Goal: Use online tool/utility: Utilize a website feature to perform a specific function

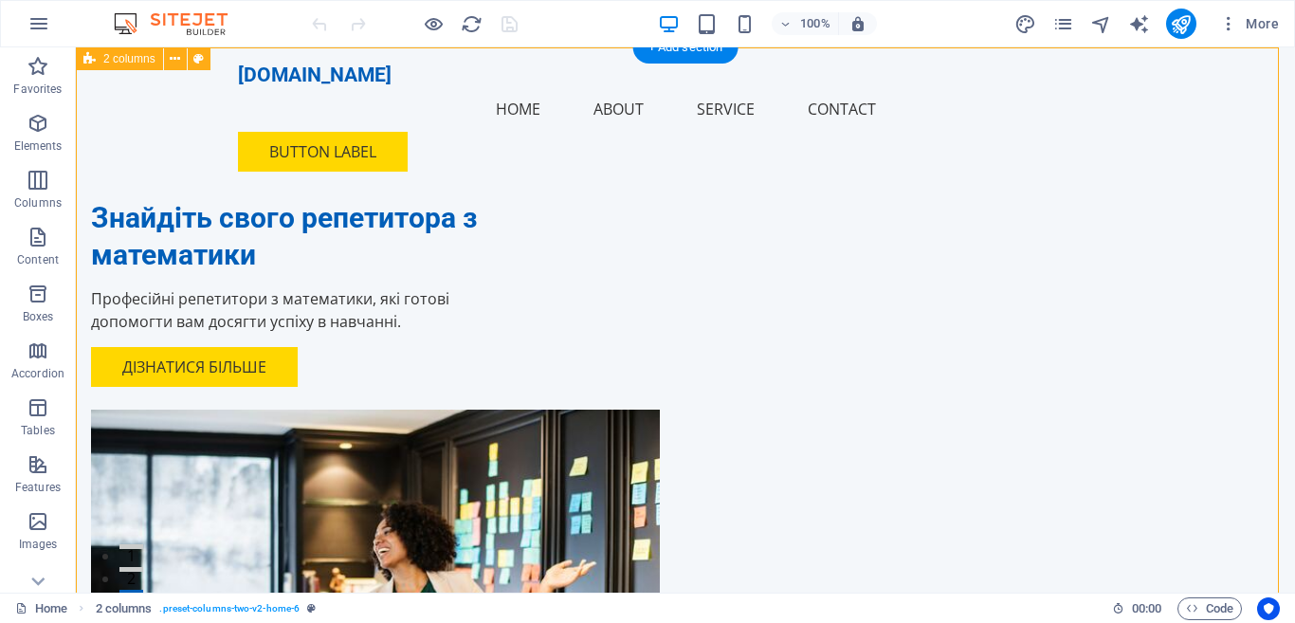
click at [856, 149] on div "Знайдіть свого репетитора з математики Професійні репетитори з математики, які …" at bounding box center [685, 455] width 1219 height 817
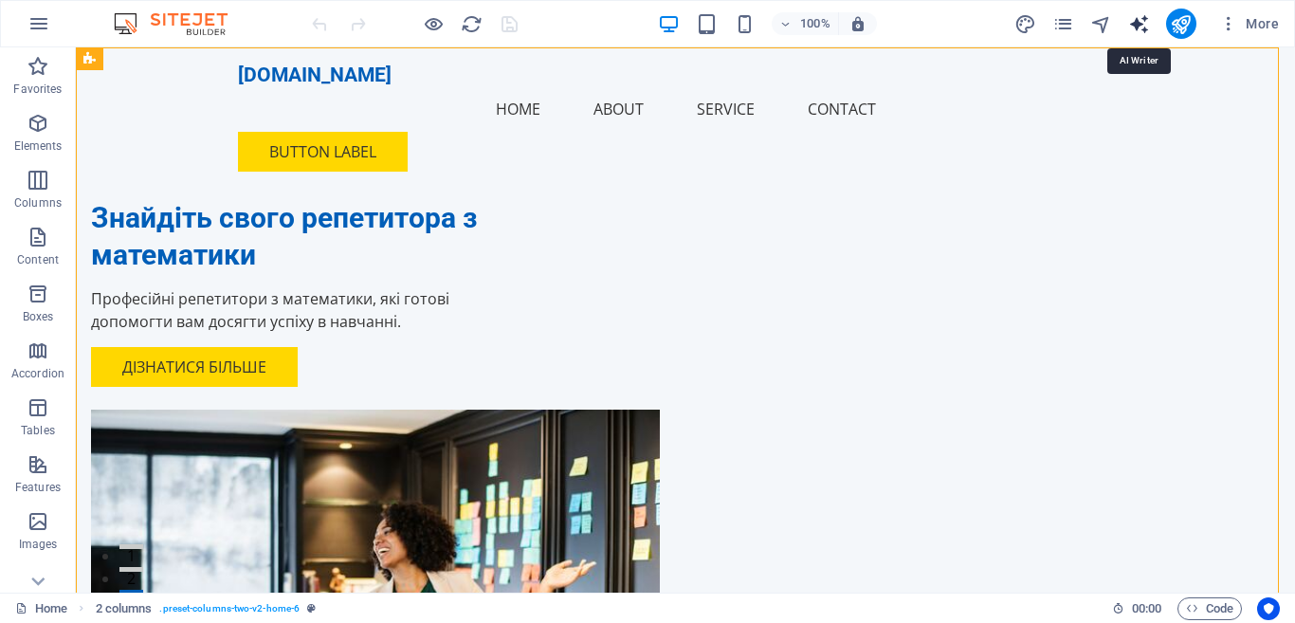
click at [1141, 25] on icon "text_generator" at bounding box center [1139, 24] width 22 height 22
select select "English"
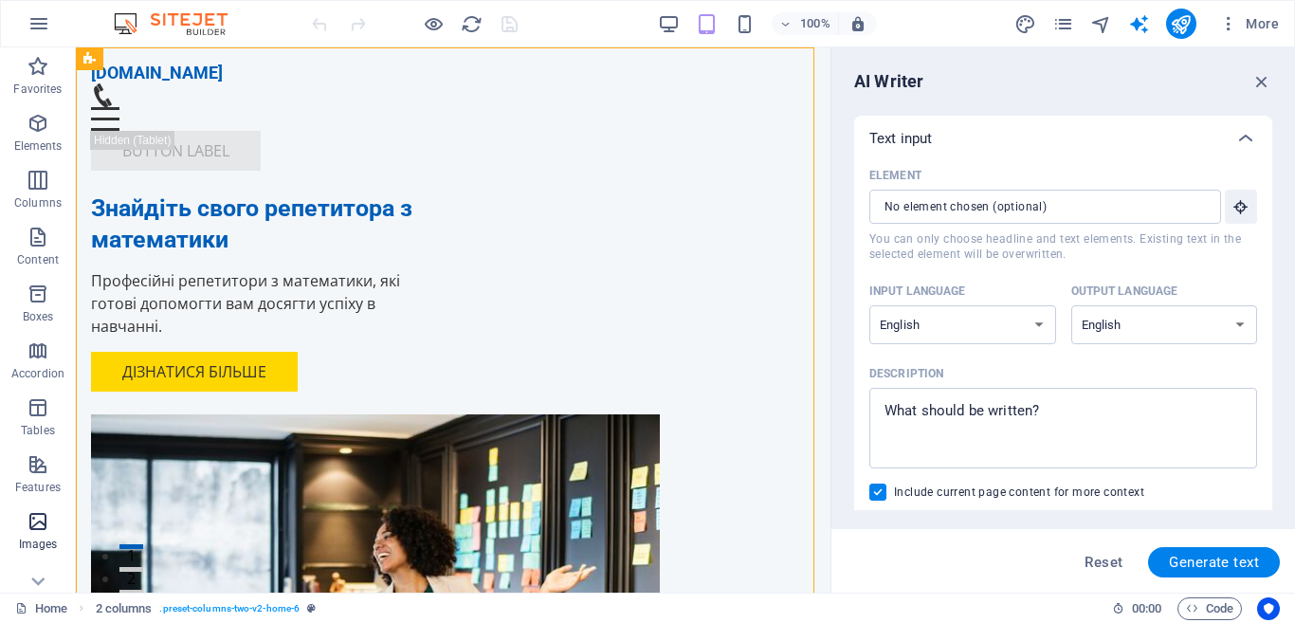
click at [29, 521] on icon "button" at bounding box center [38, 521] width 23 height 23
click at [39, 519] on icon "button" at bounding box center [38, 521] width 23 height 23
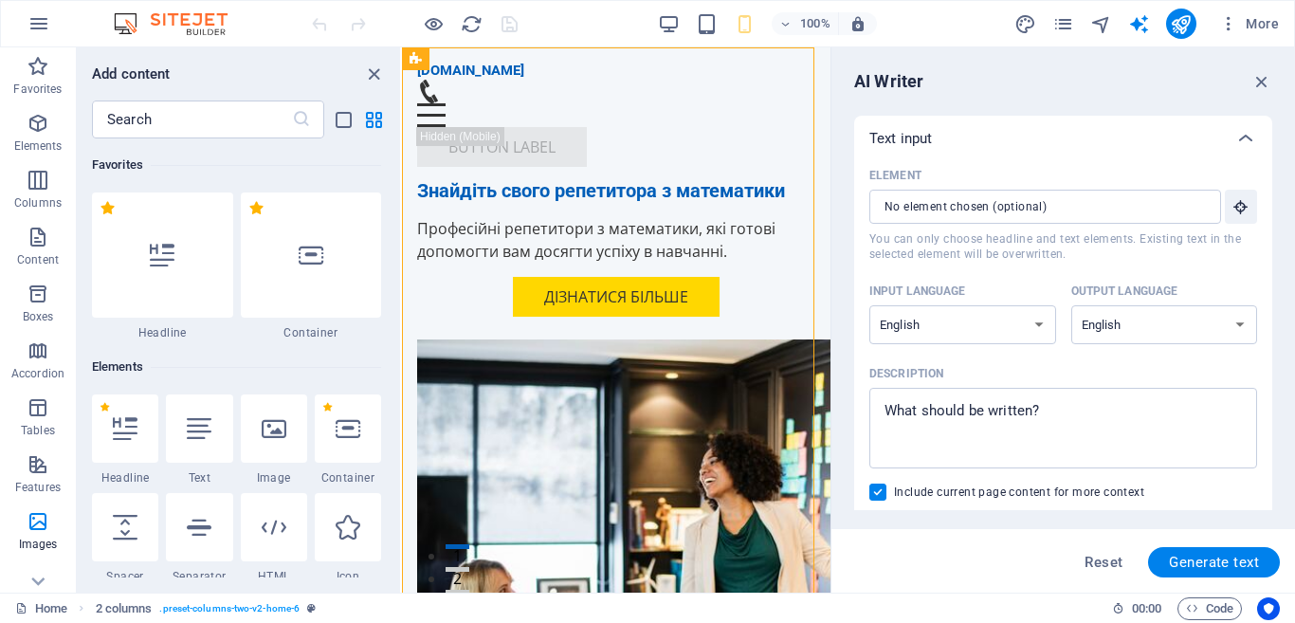
scroll to position [9614, 0]
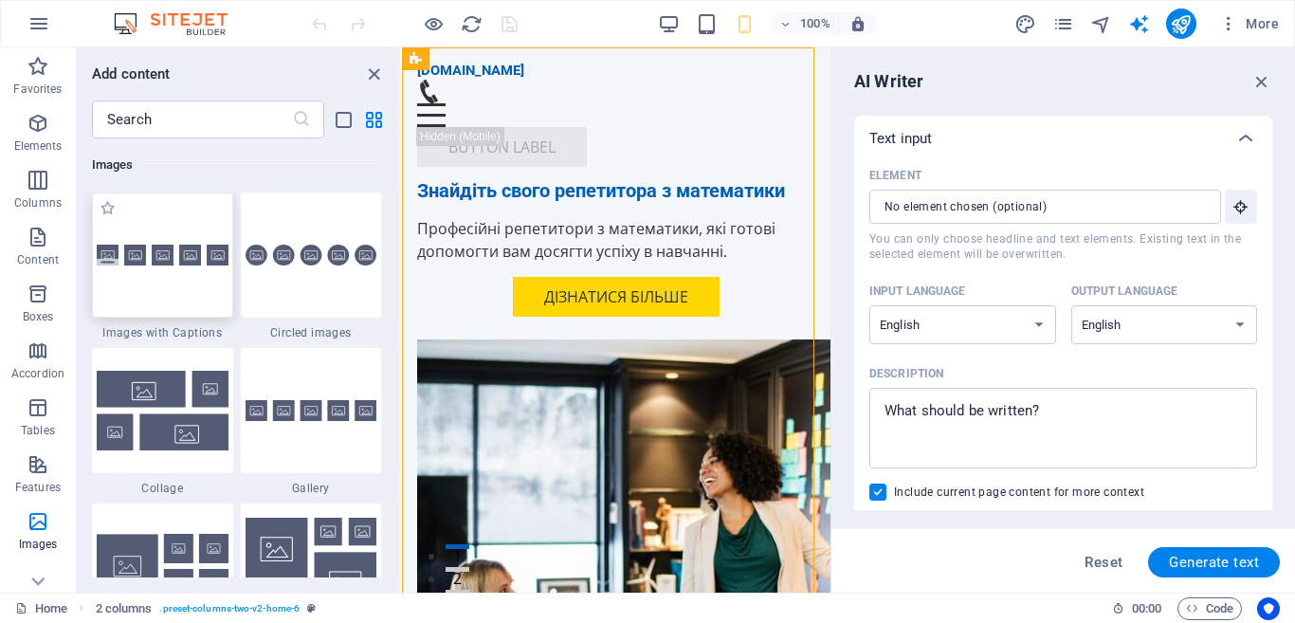
click at [155, 264] on img at bounding box center [163, 256] width 132 height 22
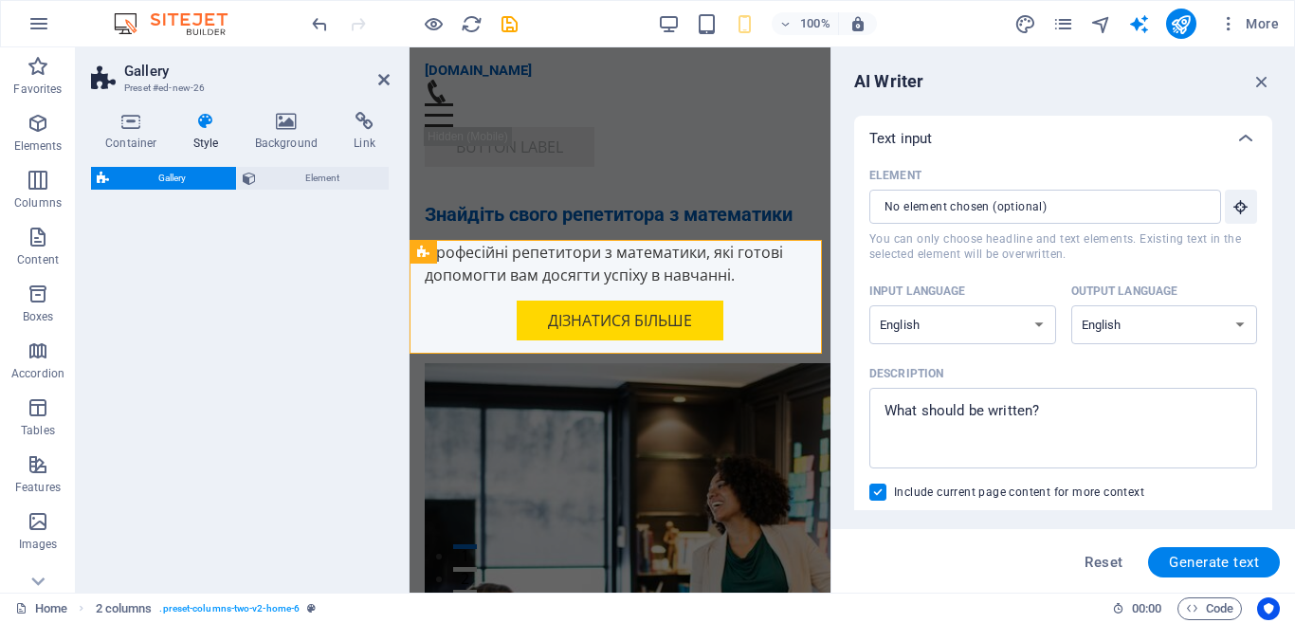
select select "rem"
select select "preset-gallery-v3-captions"
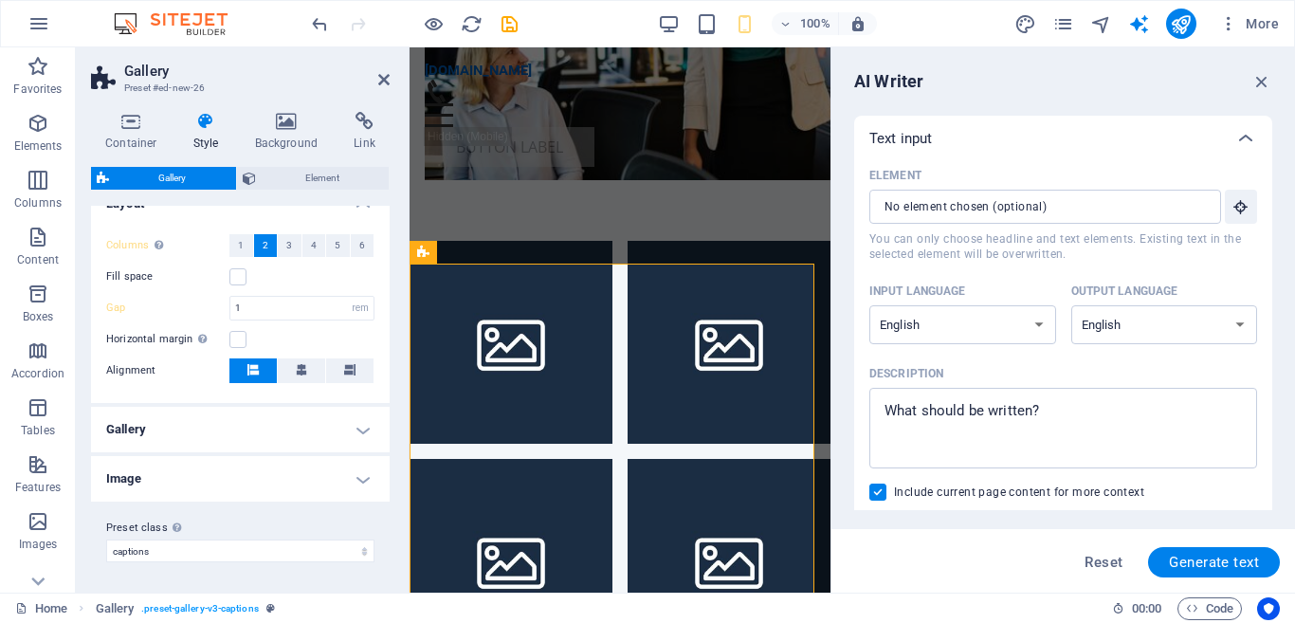
scroll to position [0, 0]
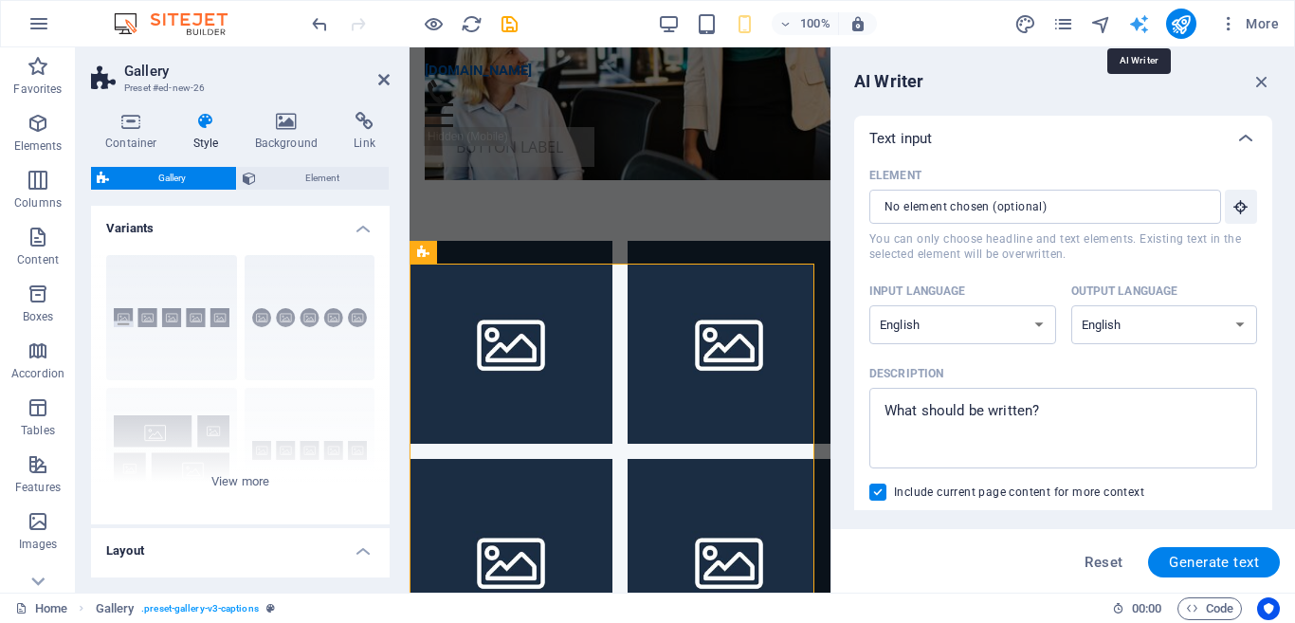
click at [1132, 20] on icon "text_generator" at bounding box center [1139, 24] width 22 height 22
click at [1185, 14] on icon "publish" at bounding box center [1181, 24] width 22 height 22
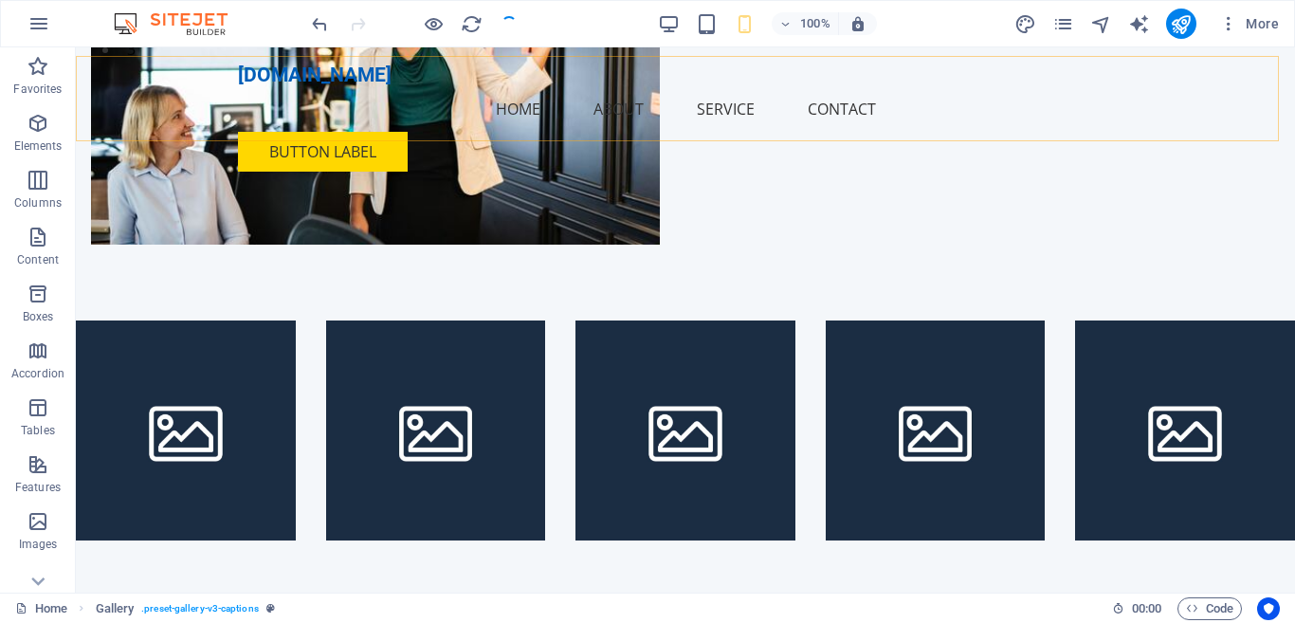
checkbox input "false"
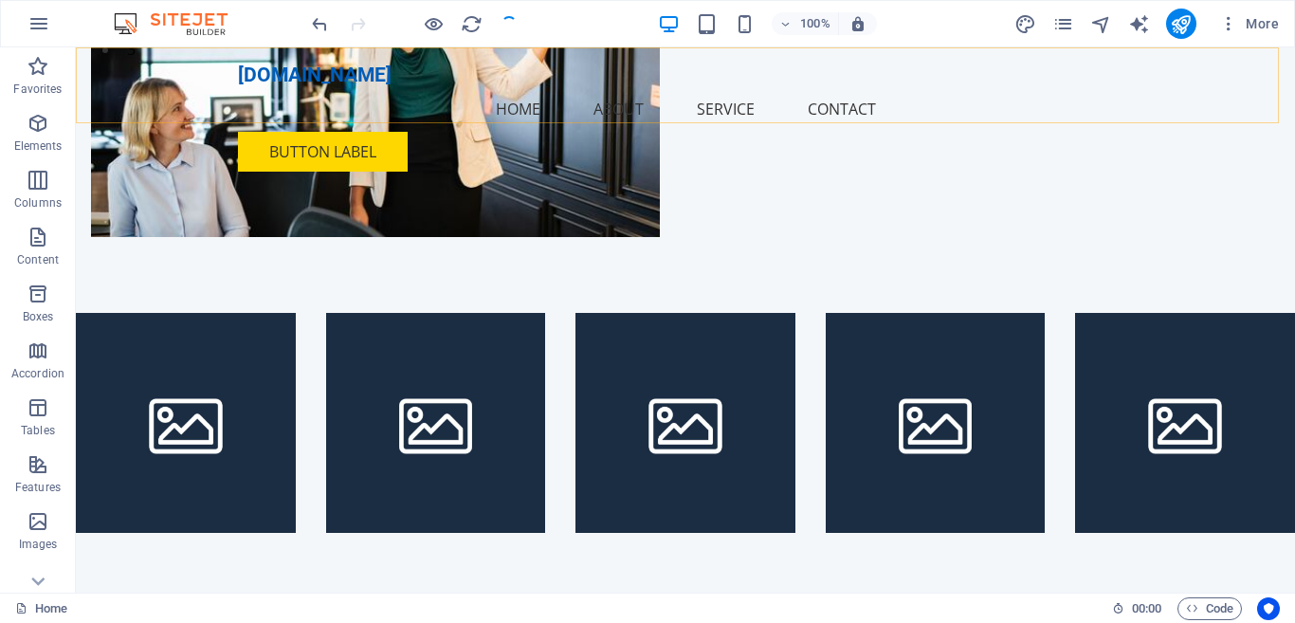
scroll to position [544, 0]
